Goal: Task Accomplishment & Management: Manage account settings

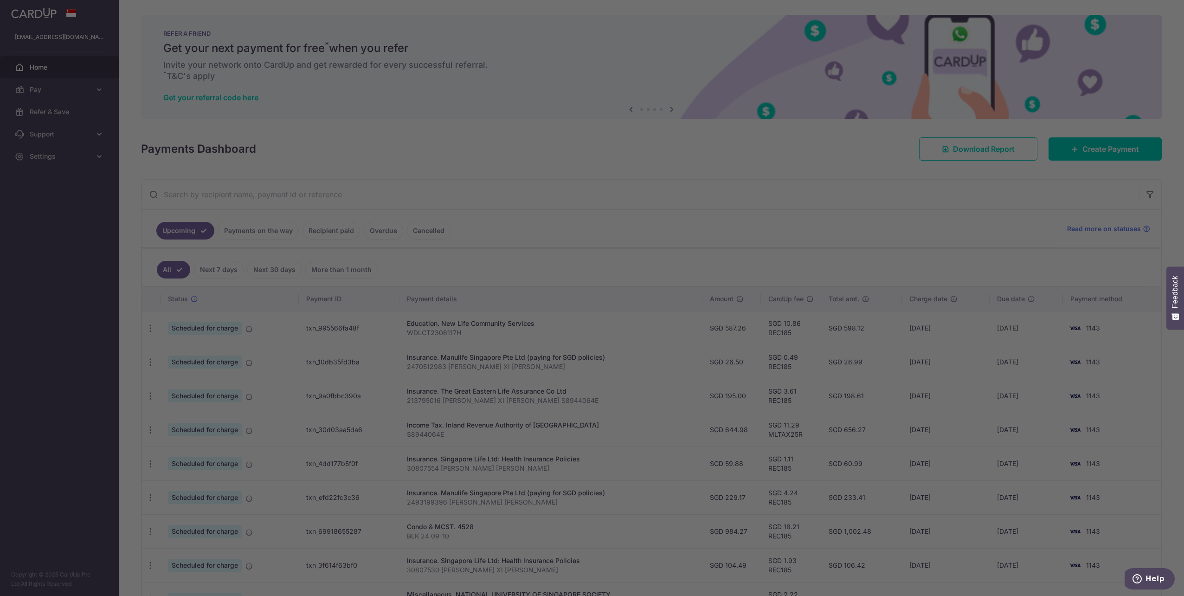
click at [817, 375] on div at bounding box center [598, 301] width 1196 height 602
